Goal: Task Accomplishment & Management: Use online tool/utility

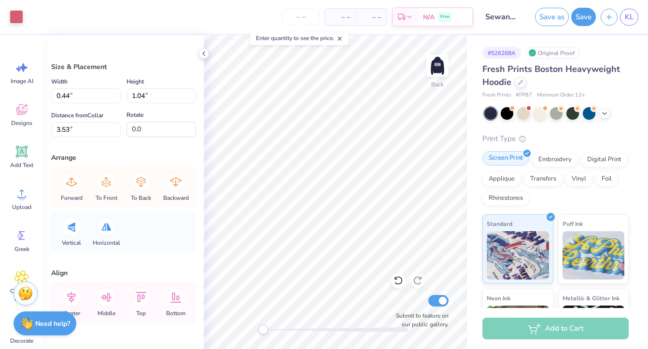
click at [504, 162] on div "Screen Print" at bounding box center [505, 158] width 47 height 14
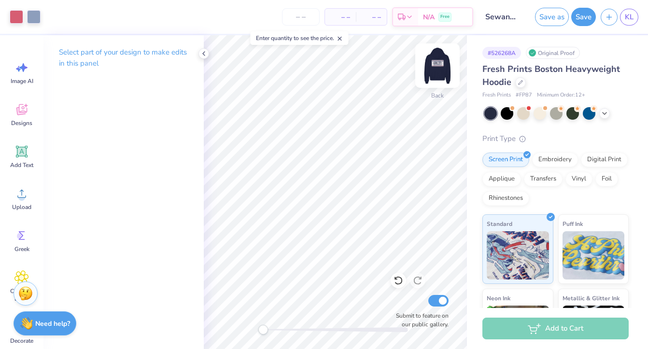
click at [439, 63] on img at bounding box center [437, 65] width 39 height 39
click at [431, 73] on img at bounding box center [437, 65] width 39 height 39
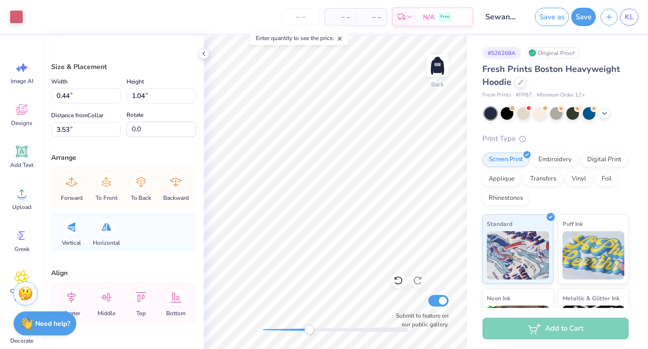
drag, startPoint x: 263, startPoint y: 330, endPoint x: 307, endPoint y: 331, distance: 44.0
click at [308, 331] on div "Accessibility label" at bounding box center [309, 330] width 10 height 10
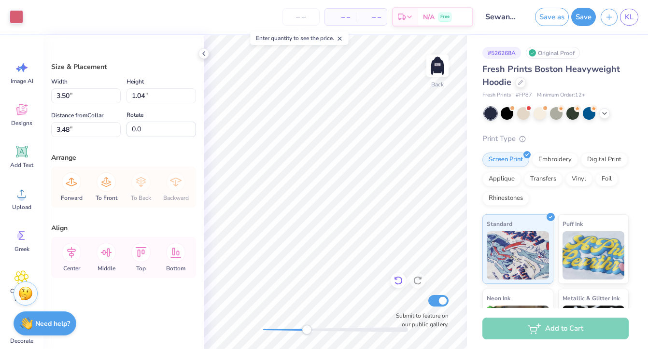
click at [402, 279] on icon at bounding box center [398, 281] width 8 height 9
type input "3.53"
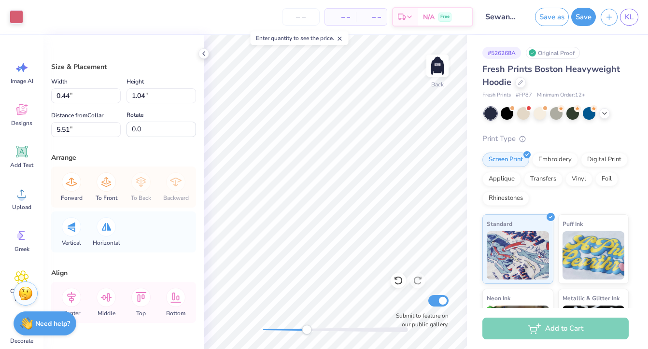
type input "0.41"
type input "0.95"
type input "1.24"
type input "2.89"
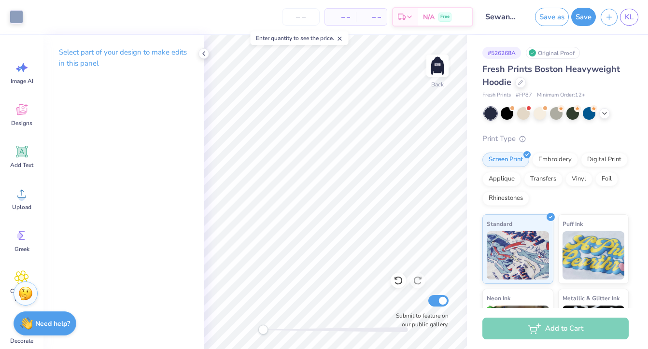
click at [207, 327] on div "Back Submit to feature on our public gallery." at bounding box center [335, 192] width 263 height 314
click at [17, 158] on icon at bounding box center [21, 151] width 14 height 14
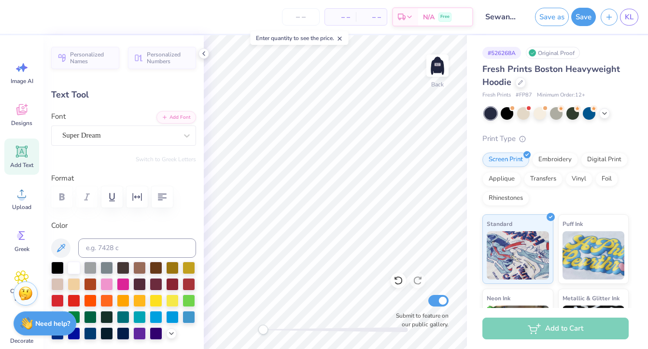
scroll to position [0, 0]
type textarea "GREEK LIFE"
click at [159, 191] on icon "button" at bounding box center [162, 197] width 12 height 12
click at [73, 301] on div at bounding box center [74, 299] width 13 height 13
click at [118, 135] on div "Super Dream" at bounding box center [119, 135] width 117 height 15
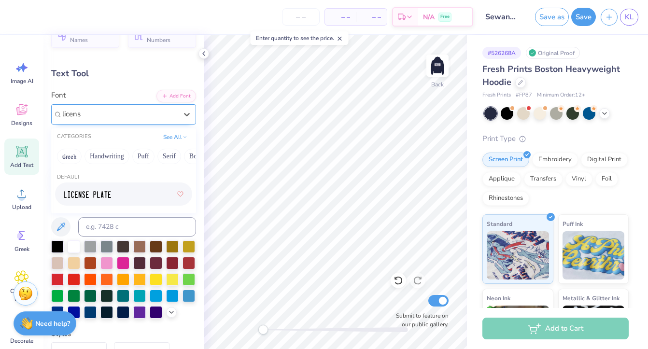
scroll to position [0, 0]
click at [99, 196] on img at bounding box center [87, 194] width 47 height 7
type input "license"
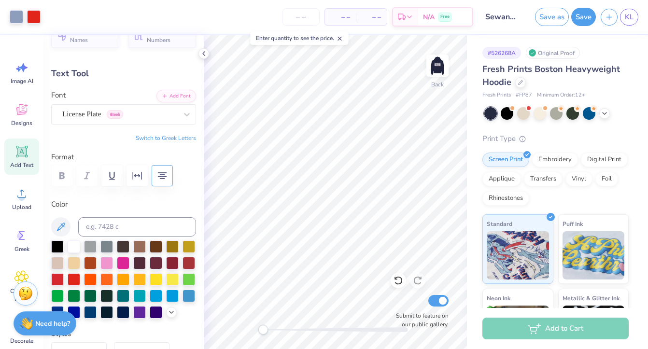
type input "6.11"
type input "5.78"
click at [57, 279] on div at bounding box center [57, 278] width 13 height 13
click at [187, 265] on div at bounding box center [188, 262] width 13 height 13
type input "4.69"
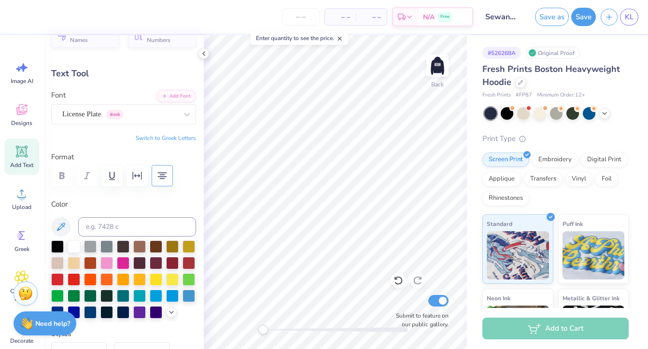
type input "4.69"
type input "4.44"
type input "3.45"
type input "3.26"
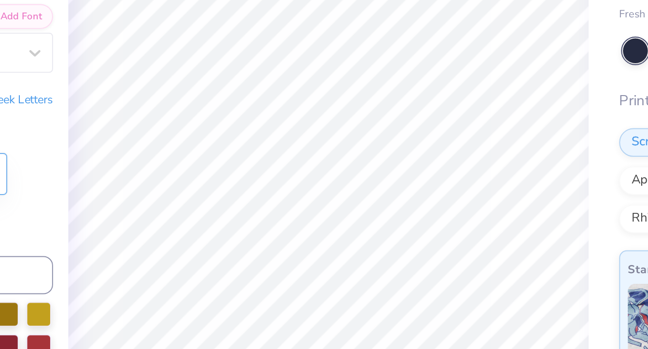
type input "3.80"
type textarea "GREEK LIFE"
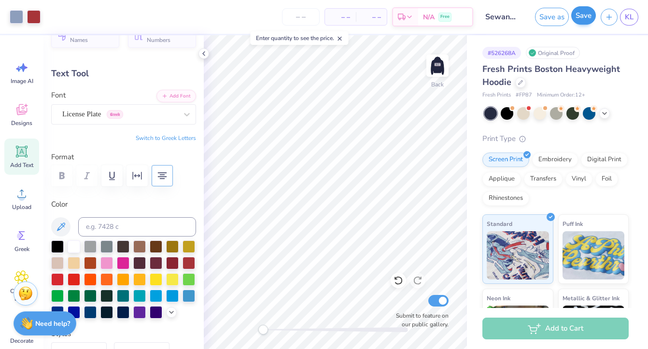
click at [579, 16] on button "Save" at bounding box center [583, 15] width 25 height 18
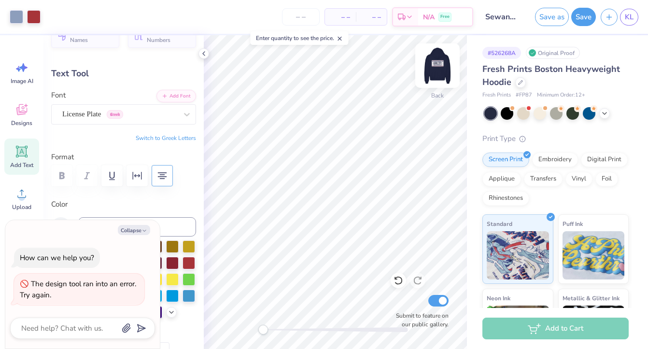
click at [438, 62] on img at bounding box center [437, 65] width 39 height 39
click at [431, 65] on img at bounding box center [437, 65] width 39 height 39
click at [431, 68] on img at bounding box center [437, 65] width 39 height 39
click at [431, 68] on img at bounding box center [437, 65] width 19 height 19
type textarea "x"
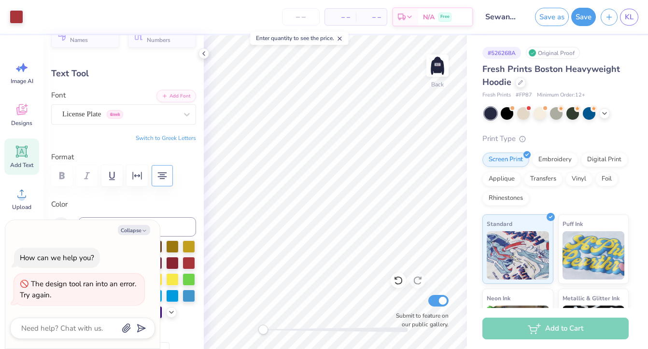
type input "3.92"
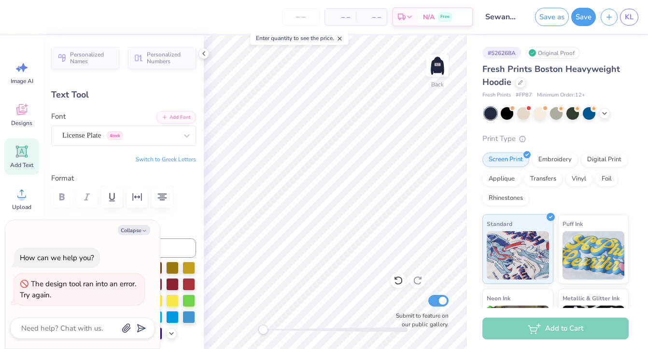
type textarea "x"
